Goal: Transaction & Acquisition: Subscribe to service/newsletter

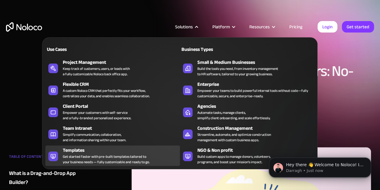
click at [91, 150] on div "Templates" at bounding box center [123, 149] width 120 height 7
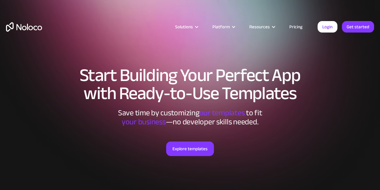
click at [182, 144] on link "Explore templates" at bounding box center [190, 148] width 48 height 14
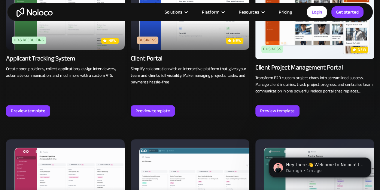
scroll to position [398, 0]
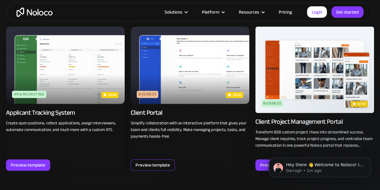
click at [154, 162] on div "Preview template" at bounding box center [153, 165] width 35 height 8
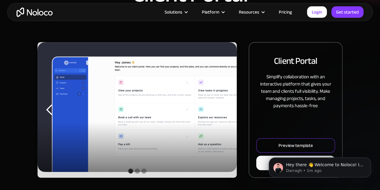
click at [275, 145] on html "Hey there 👋 Welcome to Noloco! If you have any questions, just reply to this me…" at bounding box center [320, 166] width 120 height 42
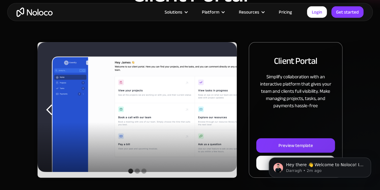
click at [264, 146] on html "Hey there 👋 Welcome to Noloco! If you have any questions, just reply to this me…" at bounding box center [320, 166] width 120 height 42
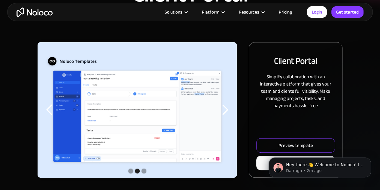
click at [288, 142] on div "Preview template" at bounding box center [296, 145] width 35 height 8
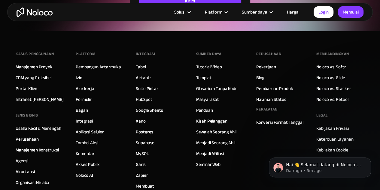
scroll to position [2087, 0]
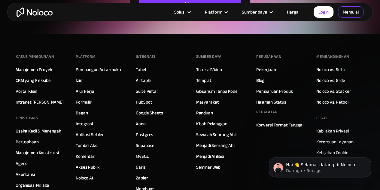
click at [348, 11] on font "Memulai" at bounding box center [351, 12] width 16 height 8
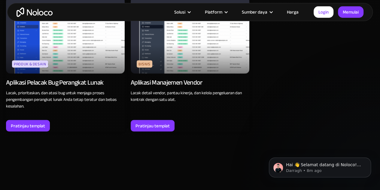
scroll to position [1727, 0]
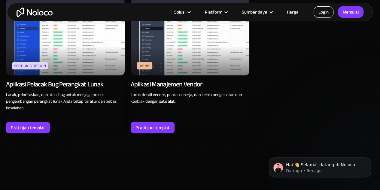
click at [327, 14] on font "Login" at bounding box center [324, 12] width 10 height 8
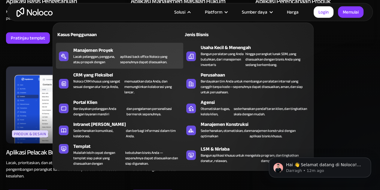
scroll to position [1576, 0]
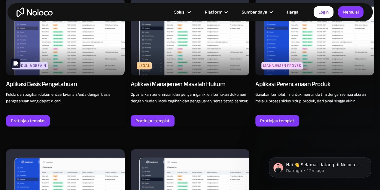
click at [26, 10] on img "rumah" at bounding box center [35, 12] width 36 height 9
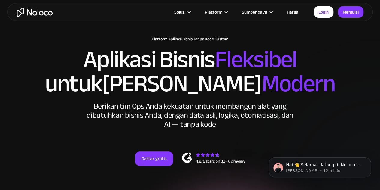
scroll to position [60, 0]
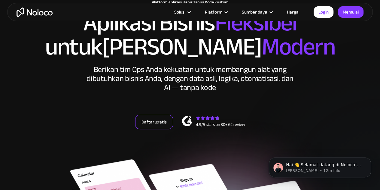
click at [158, 122] on link "Daftar gratis" at bounding box center [154, 122] width 38 height 14
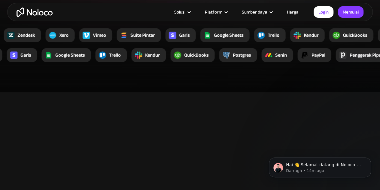
scroll to position [1173, 0]
